Goal: Task Accomplishment & Management: Manage account settings

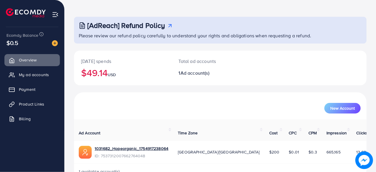
scroll to position [30, 0]
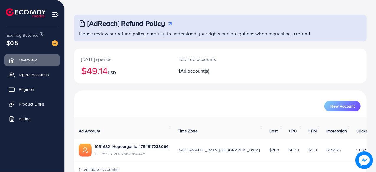
scroll to position [30, 0]
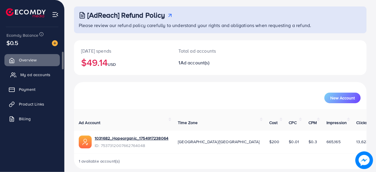
click at [39, 75] on span "My ad accounts" at bounding box center [35, 75] width 30 height 6
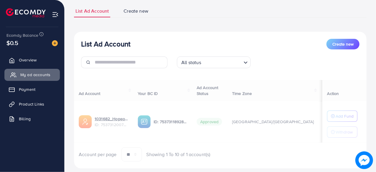
scroll to position [49, 0]
